Goal: Navigation & Orientation: Find specific page/section

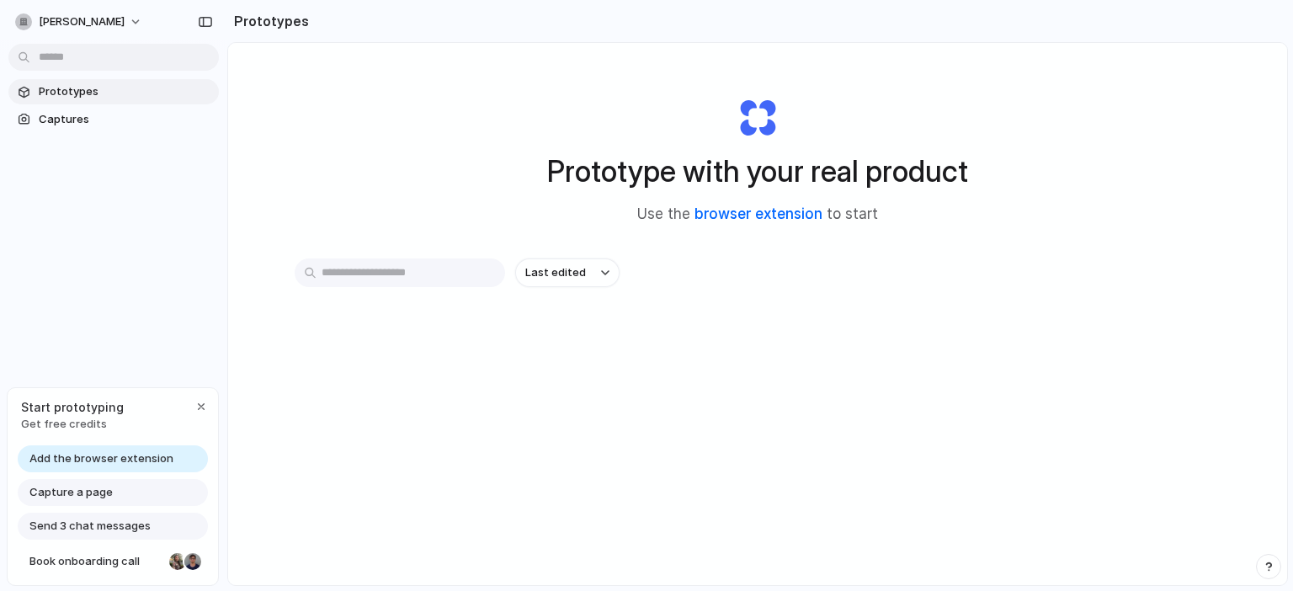
click at [784, 210] on link "browser extension" at bounding box center [759, 213] width 128 height 17
click at [61, 528] on span "Send 3 chat messages" at bounding box center [89, 526] width 121 height 17
click at [200, 403] on div "button" at bounding box center [201, 406] width 13 height 13
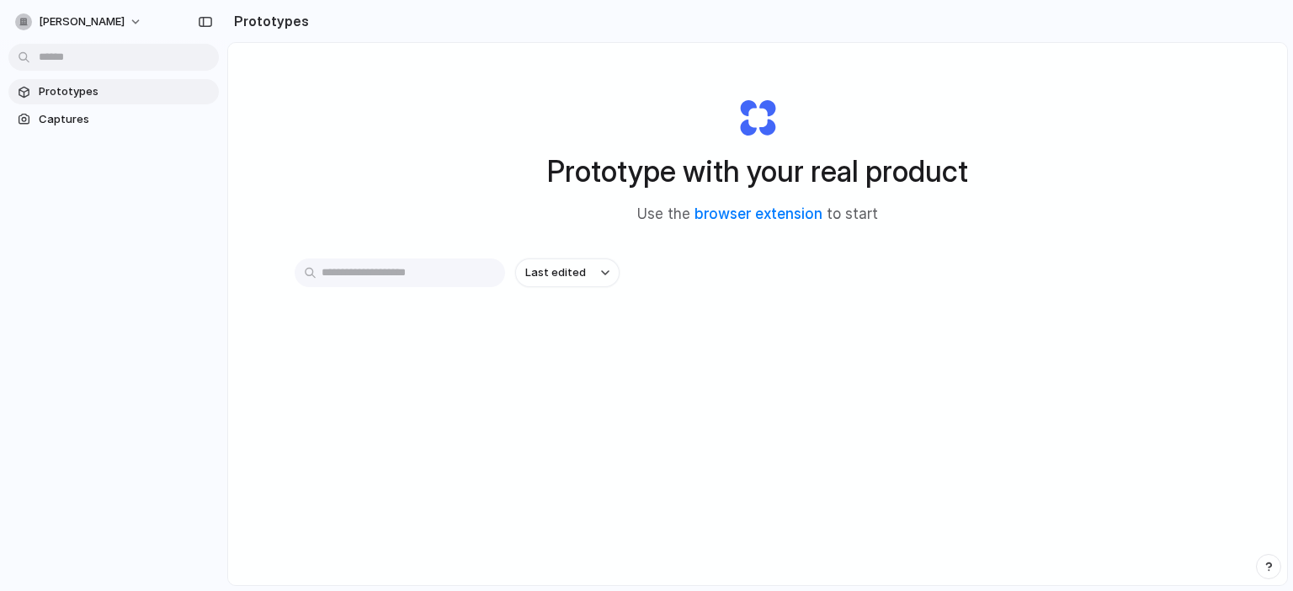
click at [84, 95] on span "Prototypes" at bounding box center [125, 91] width 173 height 17
click at [601, 279] on button "Last edited" at bounding box center [567, 273] width 104 height 29
click at [80, 116] on span "Captures" at bounding box center [125, 119] width 173 height 17
